Goal: Find specific page/section: Find specific page/section

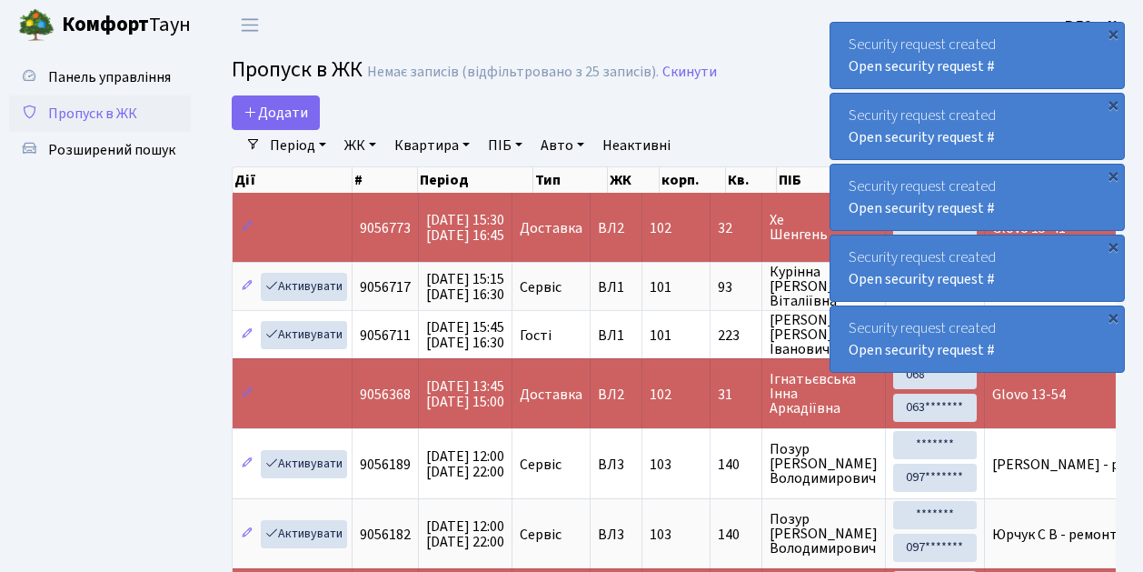
select select "25"
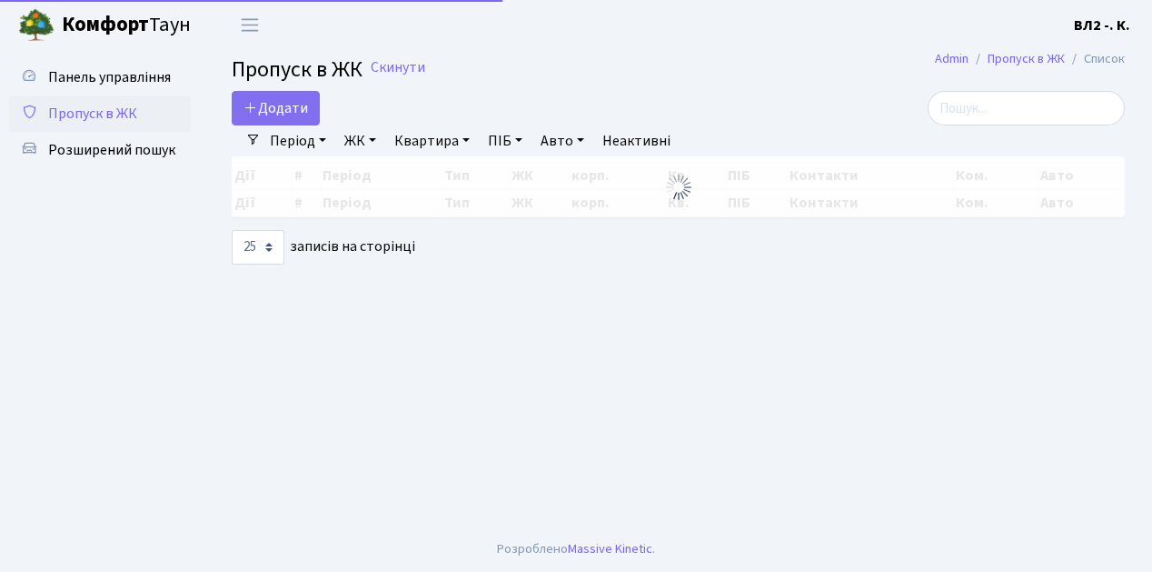
select select "25"
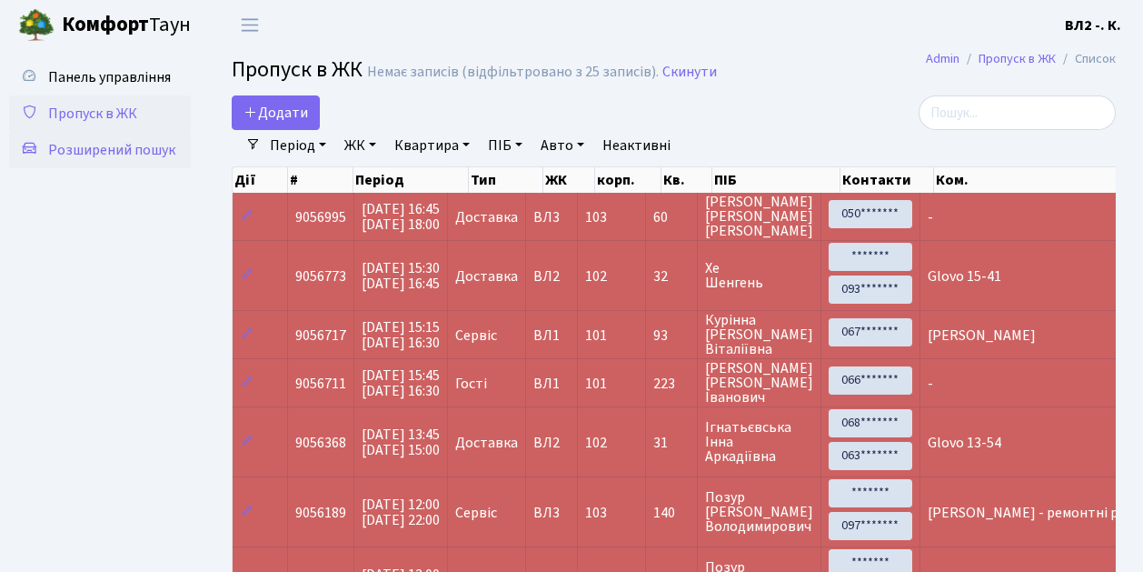
click at [149, 148] on span "Розширений пошук" at bounding box center [111, 150] width 127 height 20
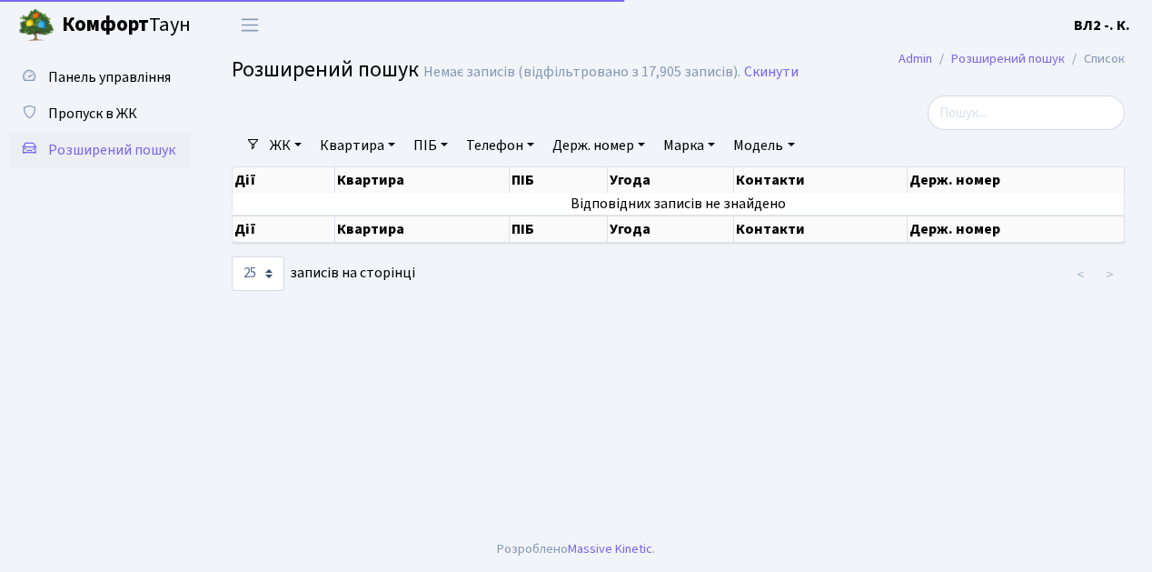
select select "25"
click at [394, 142] on link "Квартира" at bounding box center [358, 145] width 90 height 31
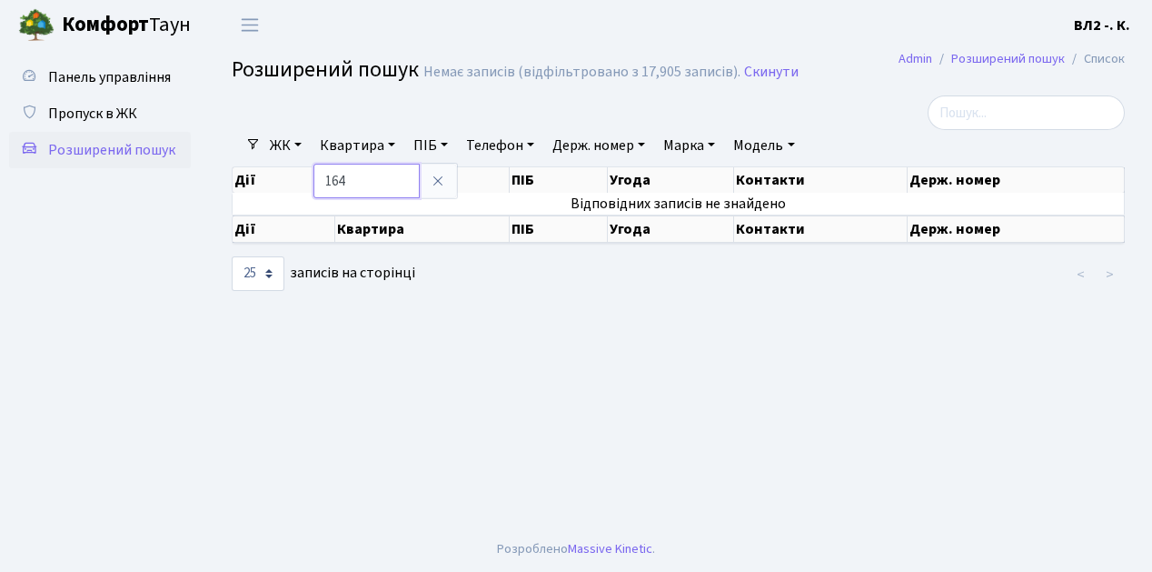
type input "164"
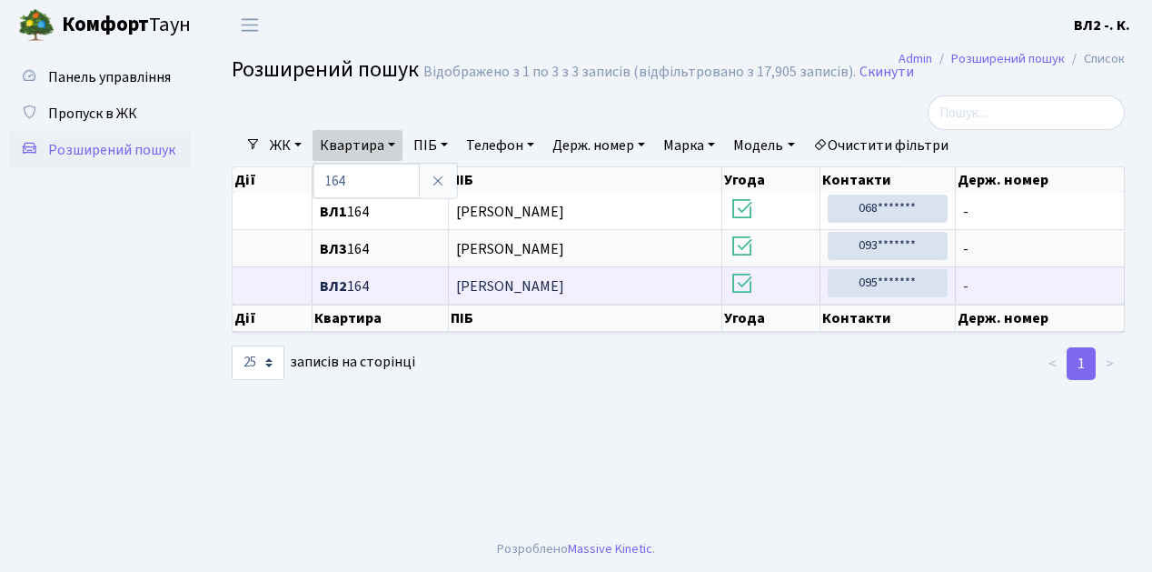
click at [354, 284] on span "ВЛ2 164" at bounding box center [380, 286] width 121 height 15
